Goal: Information Seeking & Learning: Understand process/instructions

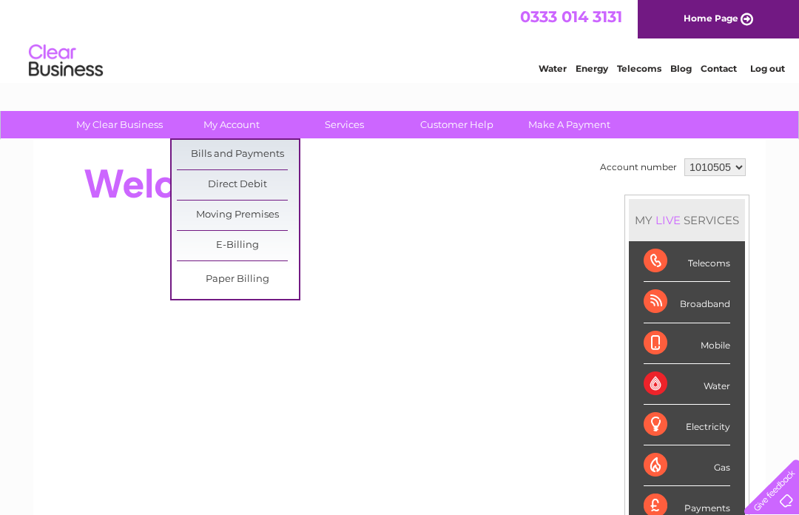
click at [276, 156] on link "Bills and Payments" at bounding box center [238, 155] width 122 height 30
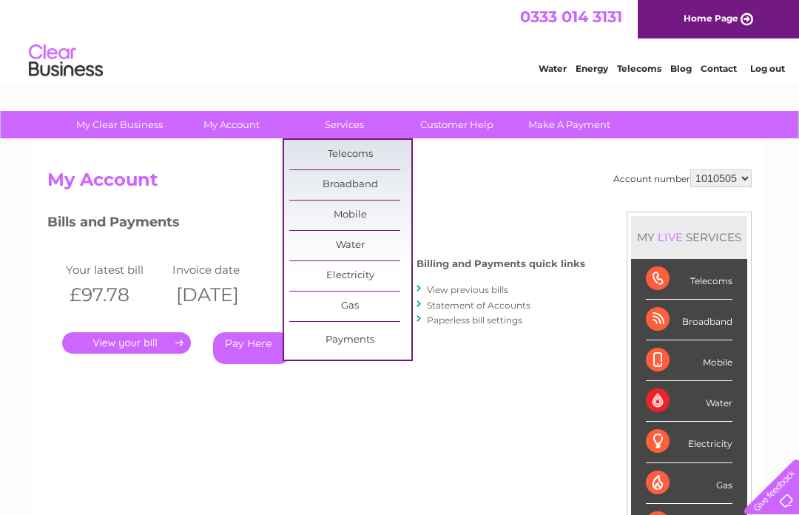
click at [454, 130] on link "Customer Help" at bounding box center [457, 124] width 122 height 27
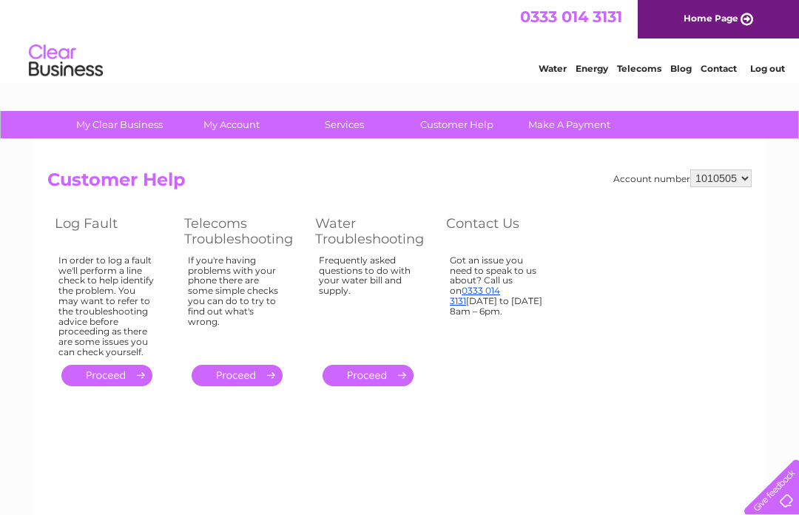
click at [272, 372] on link "." at bounding box center [237, 375] width 91 height 21
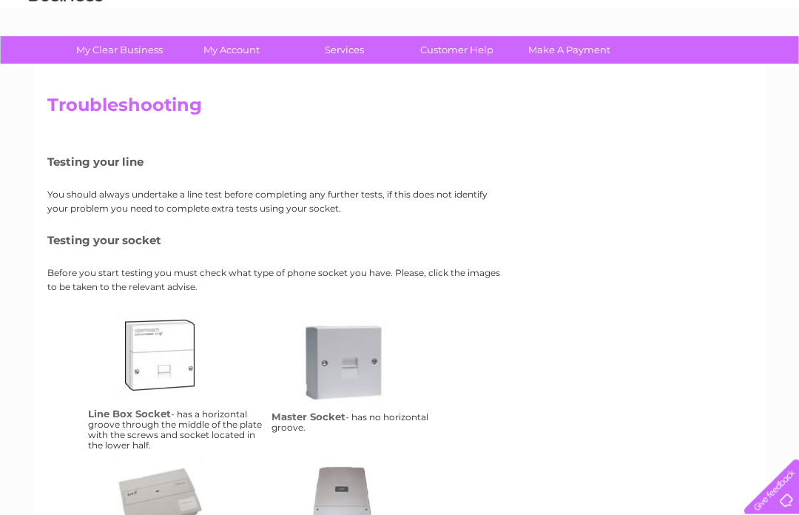
scroll to position [75, 0]
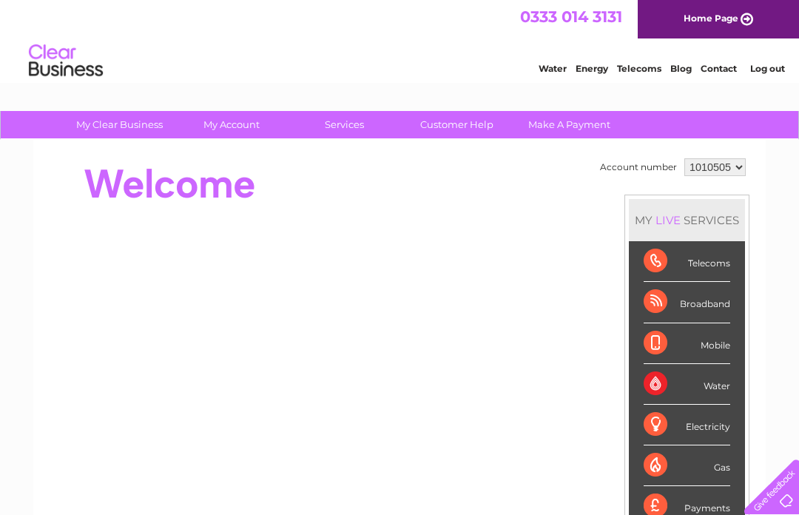
click at [469, 128] on link "Customer Help" at bounding box center [457, 124] width 122 height 27
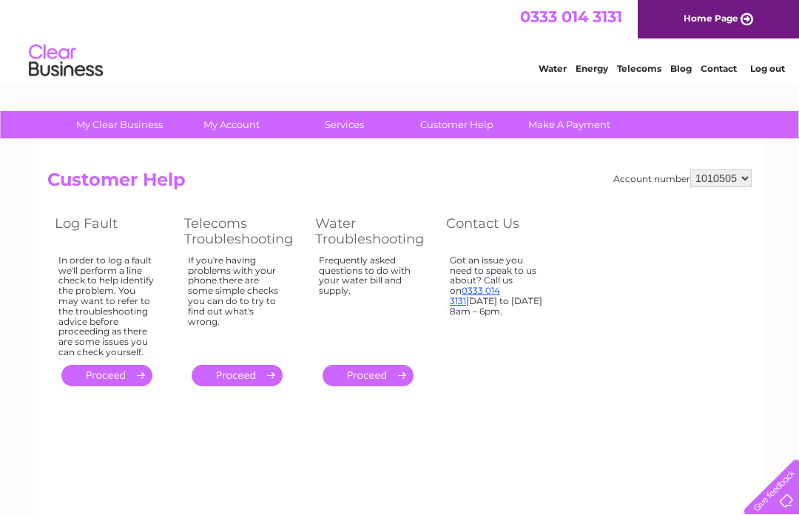
click at [267, 365] on link "." at bounding box center [237, 375] width 91 height 21
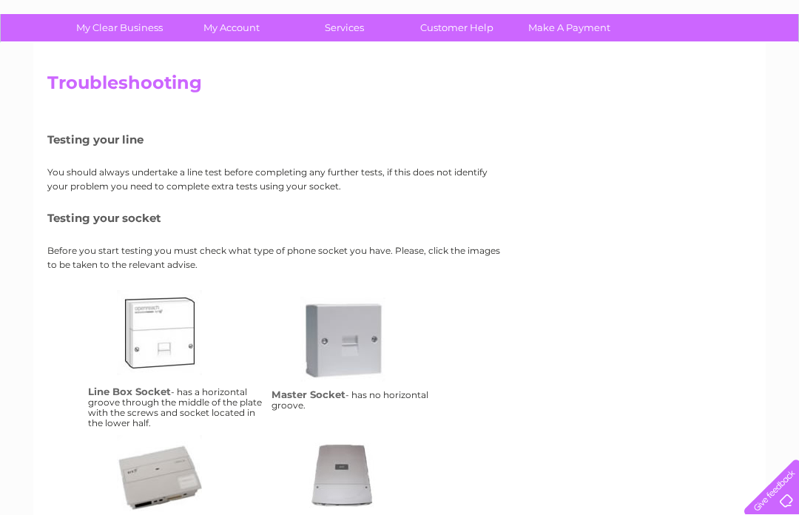
scroll to position [95, 0]
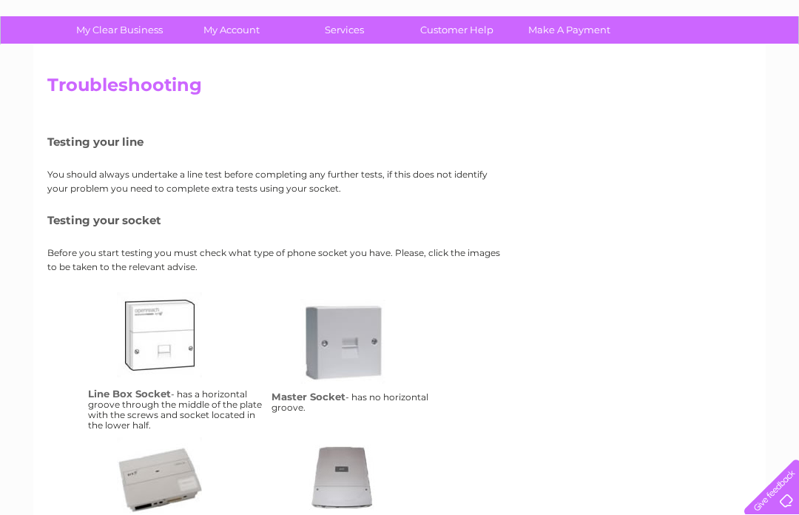
click at [169, 358] on link "lbs" at bounding box center [176, 351] width 118 height 118
